Goal: Task Accomplishment & Management: Manage account settings

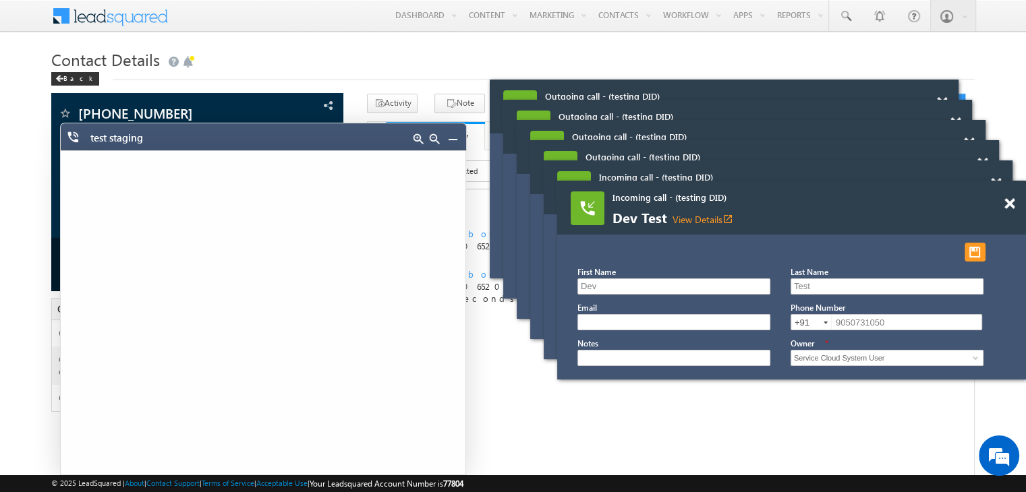
click at [451, 138] on link at bounding box center [452, 139] width 11 height 11
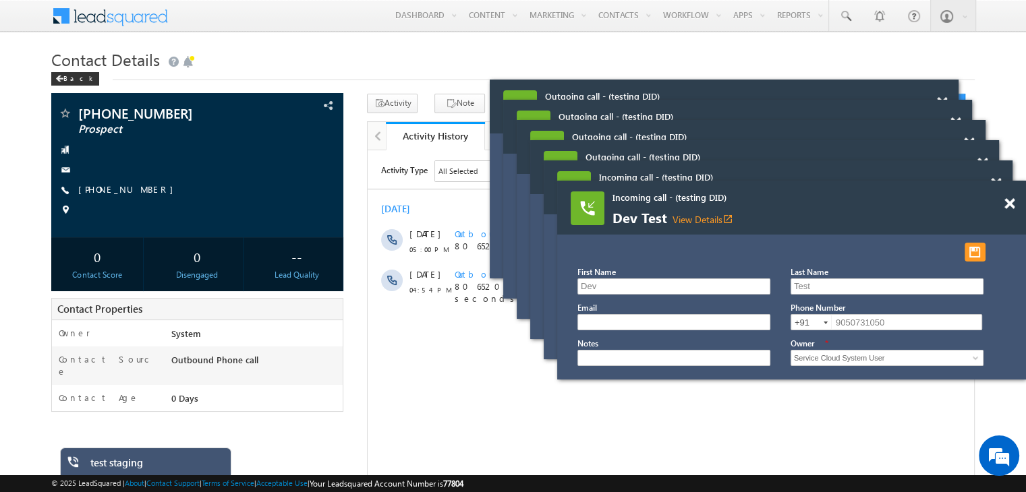
click at [958, 113] on div at bounding box center [949, 97] width 18 height 34
click at [947, 109] on span at bounding box center [942, 102] width 10 height 11
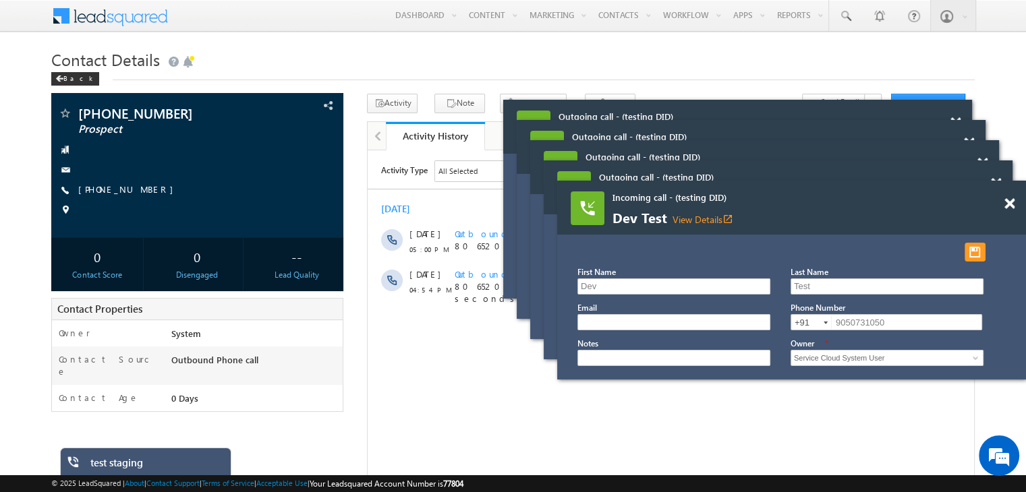
click at [960, 129] on span at bounding box center [955, 122] width 10 height 11
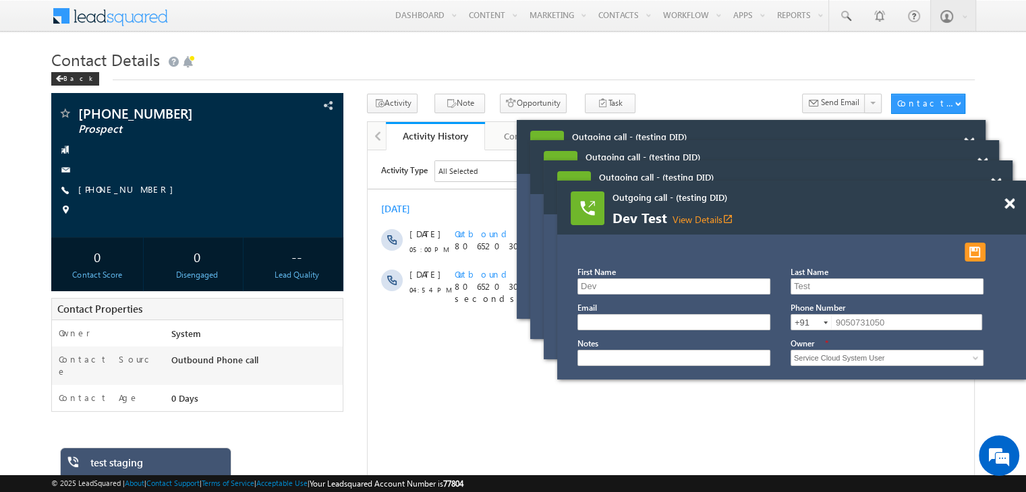
click at [974, 149] on span at bounding box center [969, 143] width 10 height 11
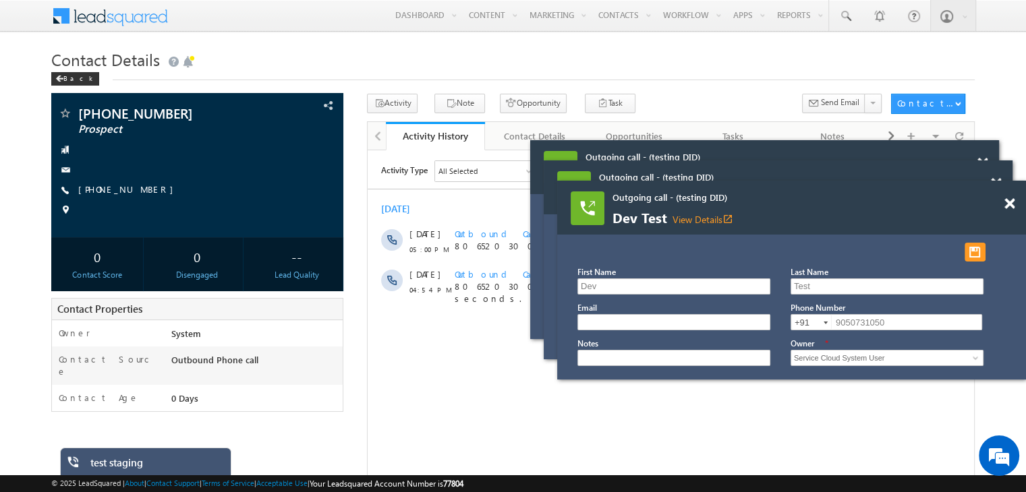
click at [987, 169] on span at bounding box center [982, 163] width 10 height 11
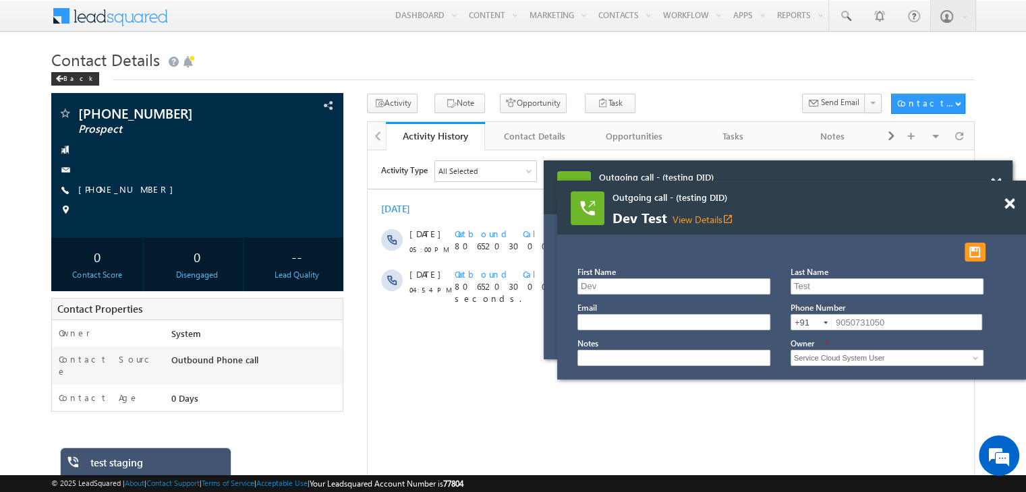
click at [1001, 189] on span at bounding box center [996, 183] width 10 height 11
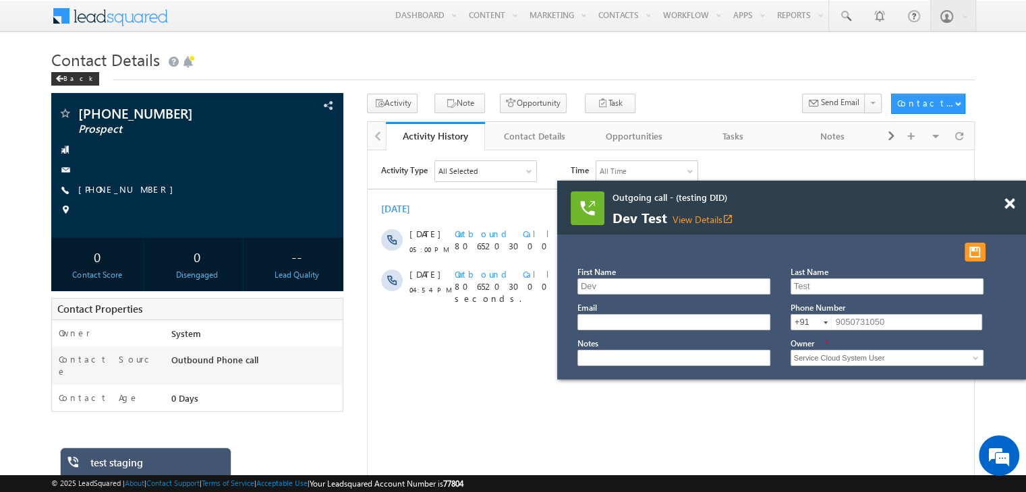
click at [1007, 204] on span at bounding box center [1009, 203] width 10 height 11
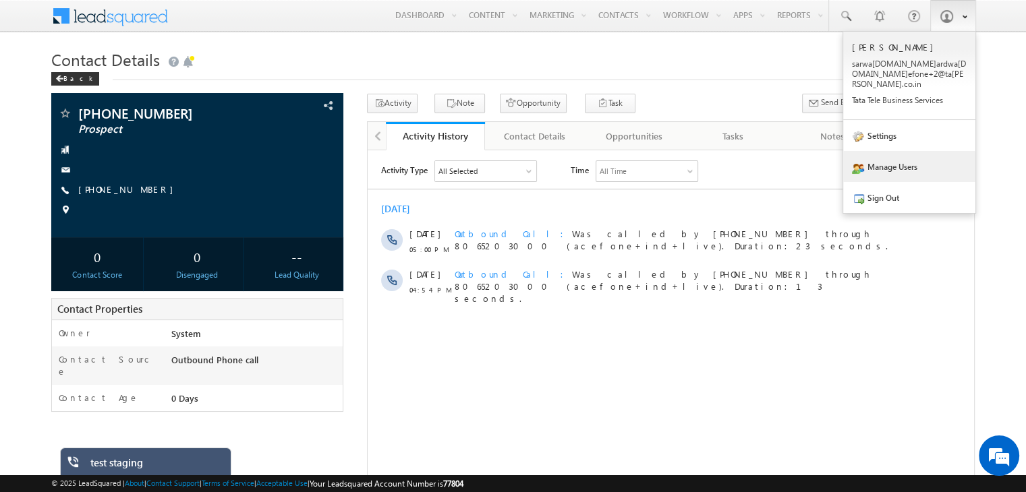
click at [890, 154] on link "Manage Users" at bounding box center [909, 166] width 132 height 31
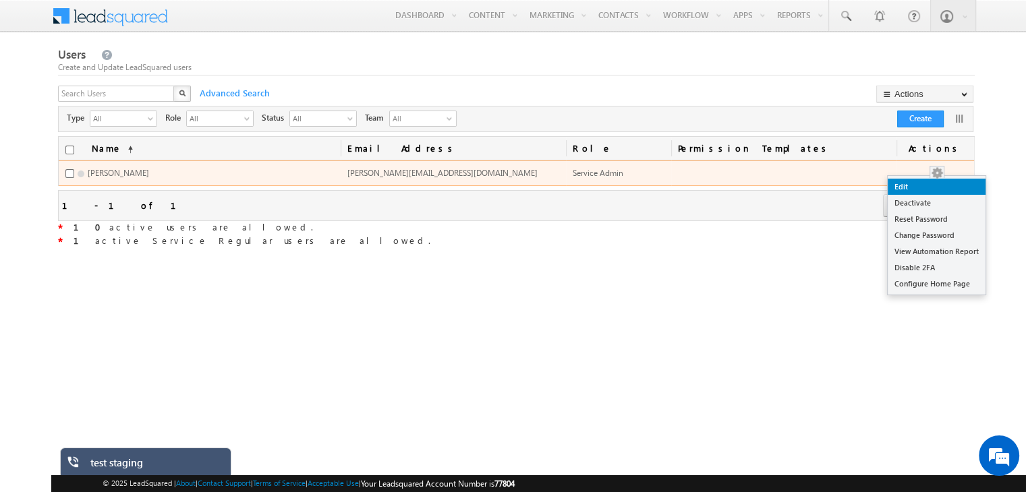
click at [939, 187] on link "Edit" at bounding box center [936, 187] width 98 height 16
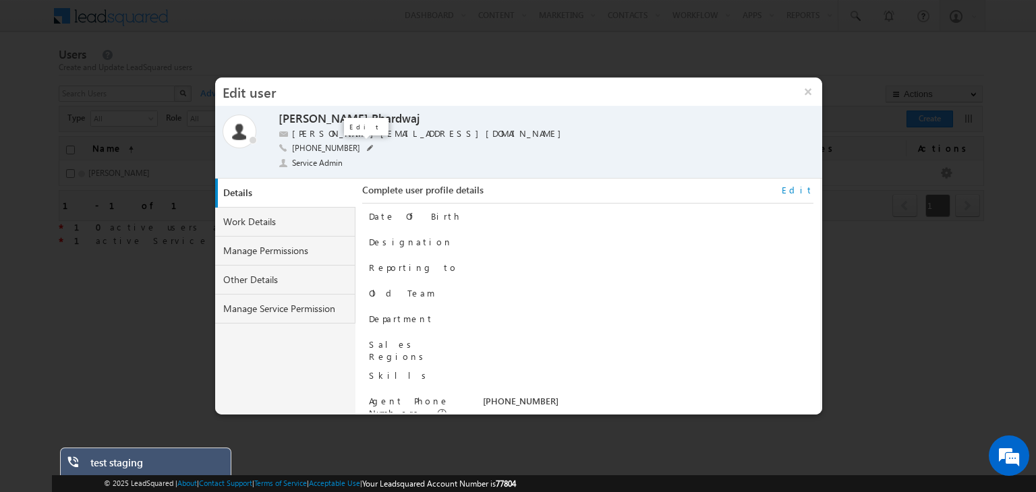
click at [367, 147] on span at bounding box center [370, 148] width 7 height 7
click at [477, 148] on span at bounding box center [481, 149] width 13 height 11
click at [367, 150] on span at bounding box center [370, 148] width 7 height 7
click at [480, 148] on span at bounding box center [481, 149] width 13 height 11
click at [367, 148] on span at bounding box center [370, 148] width 7 height 7
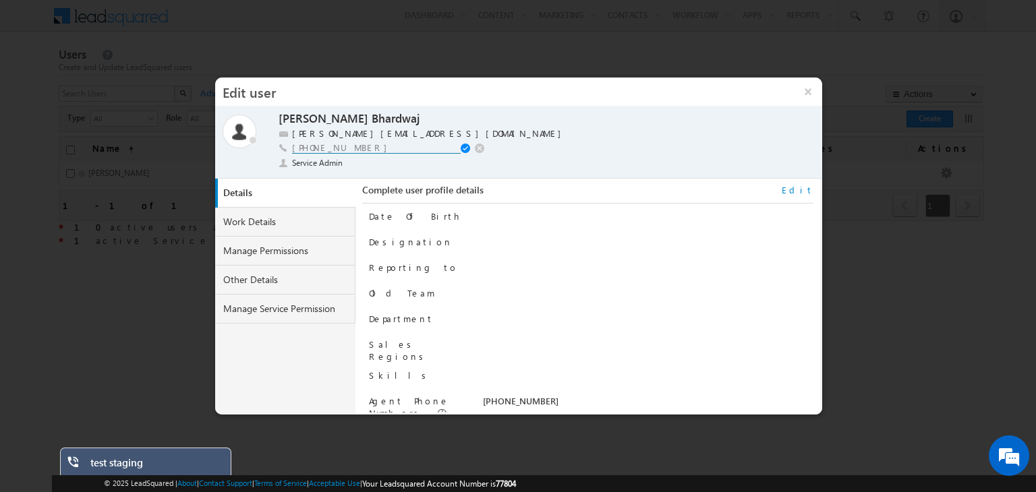
click at [380, 149] on input "+91-9717556599" at bounding box center [376, 147] width 169 height 11
paste input "9355841513"
type input "+91-9355841513"
click at [463, 149] on span at bounding box center [467, 149] width 13 height 11
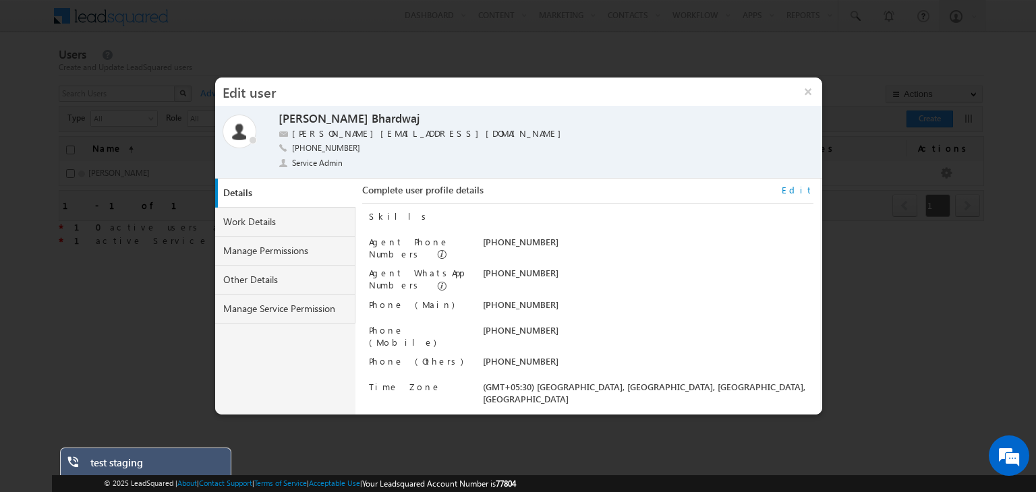
scroll to position [164, 0]
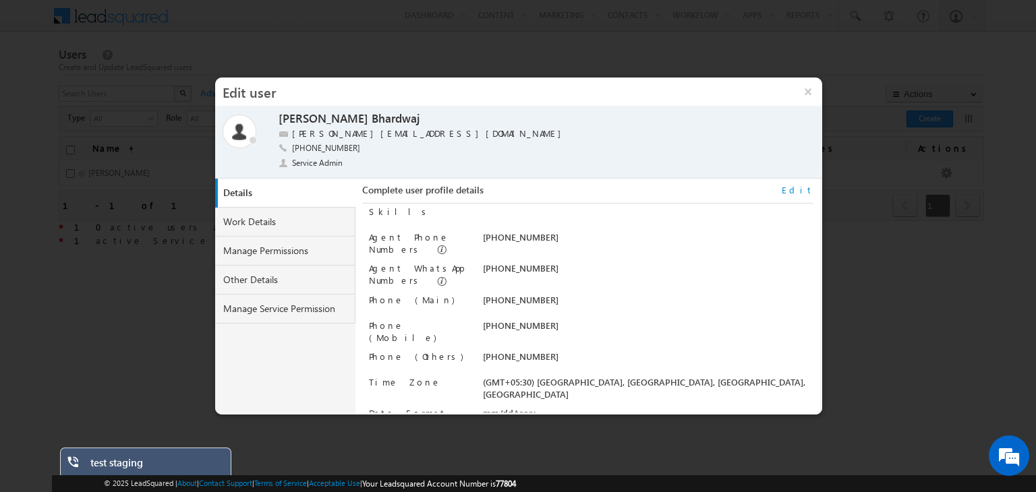
click at [805, 189] on link "Edit" at bounding box center [798, 190] width 32 height 12
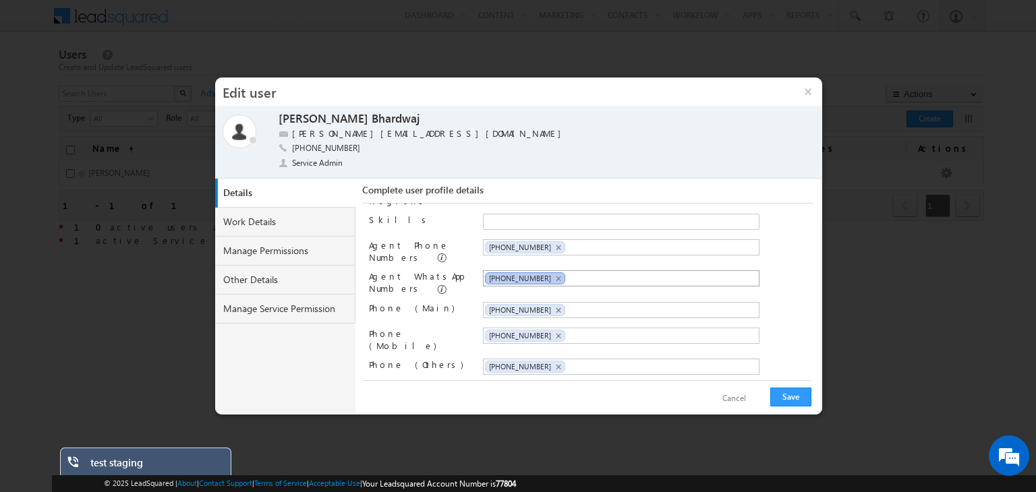
scroll to position [148, 0]
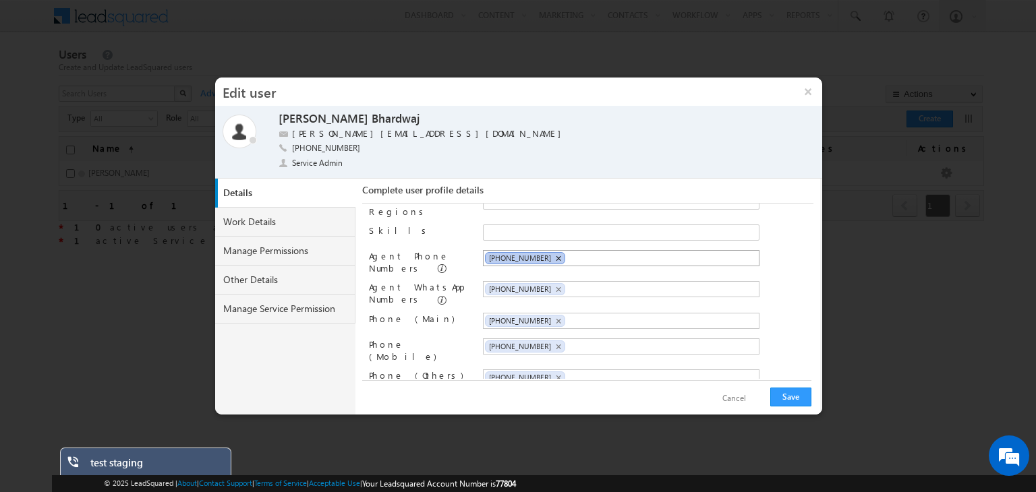
click at [555, 253] on span "×" at bounding box center [558, 258] width 6 height 11
paste input "+91-9355841513"
type input "+91-9355841513"
click at [555, 285] on span "×" at bounding box center [558, 289] width 6 height 11
paste input "+91-9355841513"
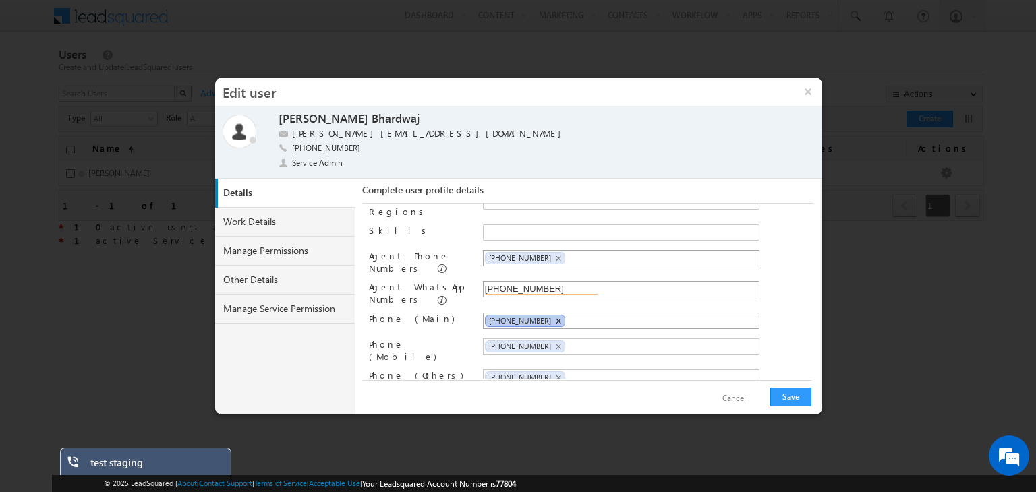
type input "+91-9355841513"
click at [555, 316] on span "×" at bounding box center [558, 321] width 6 height 11
paste input "+91-9355841513"
type input "+91-9355841513"
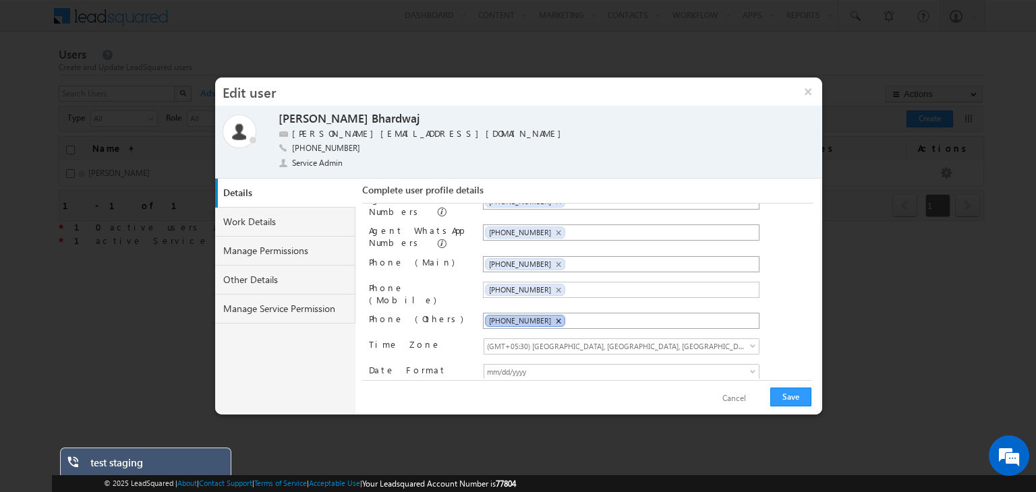
click at [555, 316] on span "×" at bounding box center [558, 321] width 6 height 11
paste input "+91-9355841513"
type input "+91-9355841513"
click at [782, 401] on button "Save" at bounding box center [790, 397] width 41 height 19
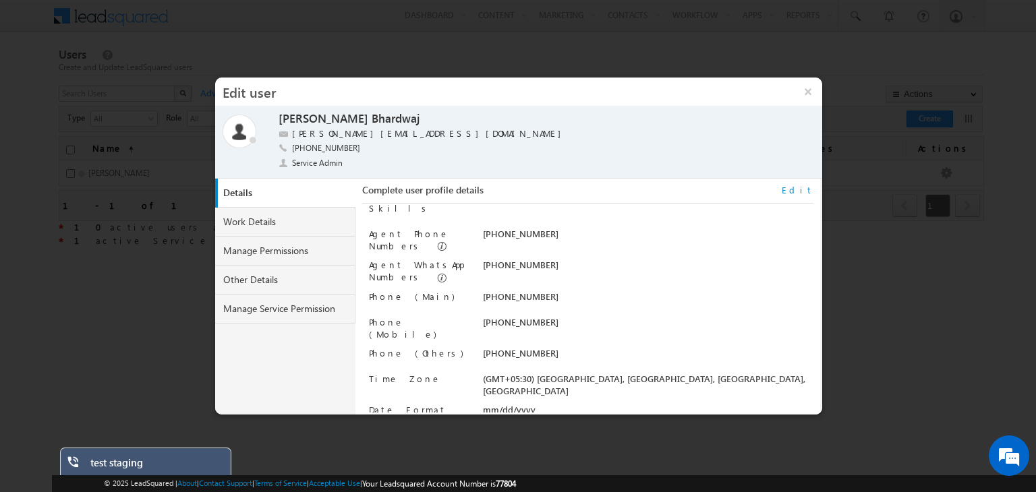
scroll to position [0, 0]
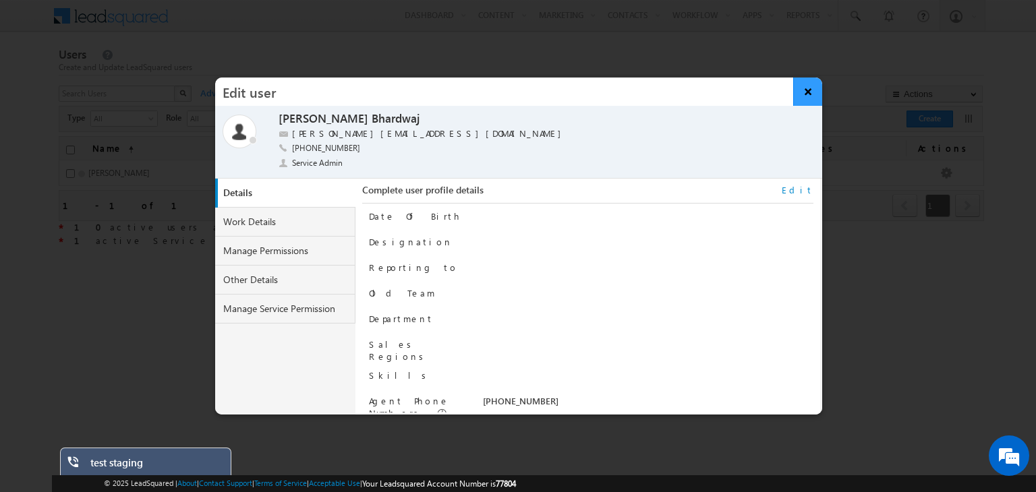
click at [808, 92] on button "×" at bounding box center [807, 92] width 29 height 28
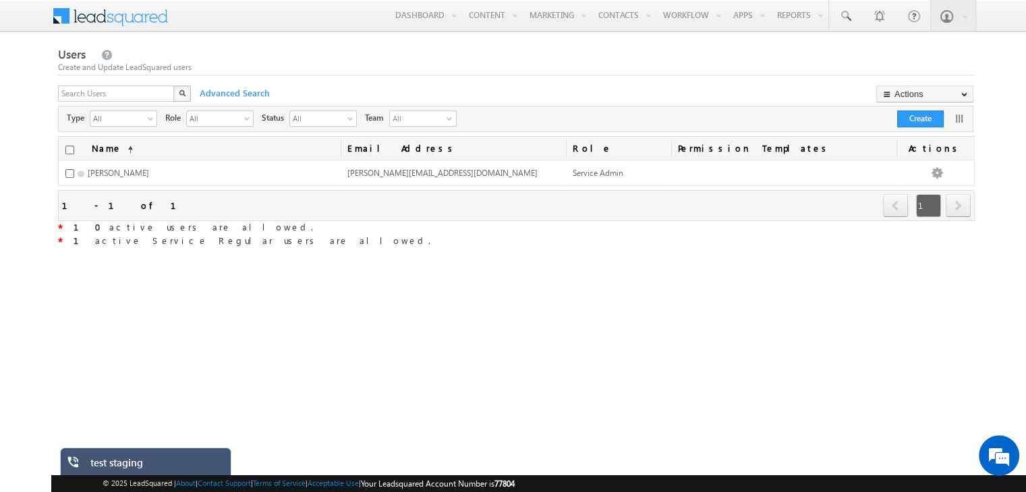
click at [143, 456] on div "test staging" at bounding box center [155, 465] width 131 height 19
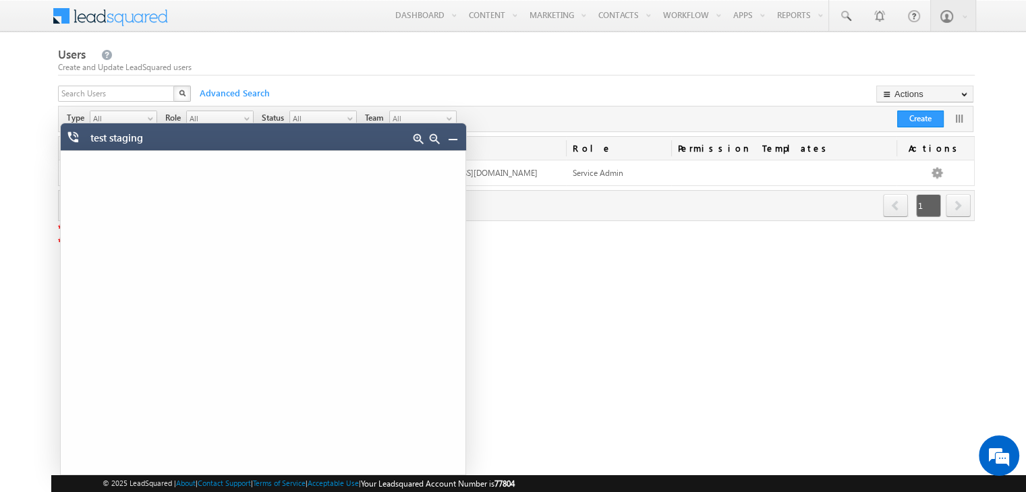
click at [452, 138] on link at bounding box center [452, 139] width 11 height 11
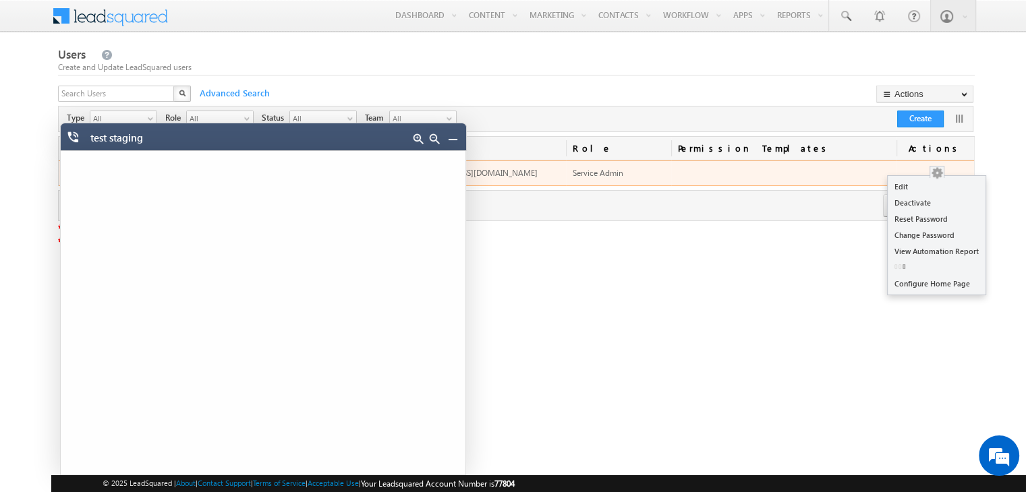
click at [943, 171] on button "button" at bounding box center [936, 173] width 13 height 13
click at [935, 181] on link "Edit" at bounding box center [936, 187] width 98 height 16
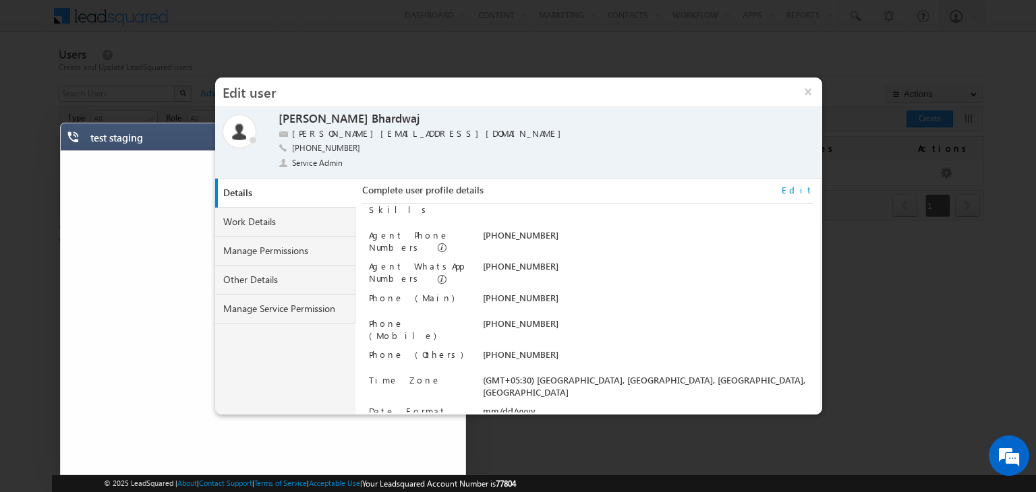
scroll to position [167, 0]
